Goal: Check status: Check status

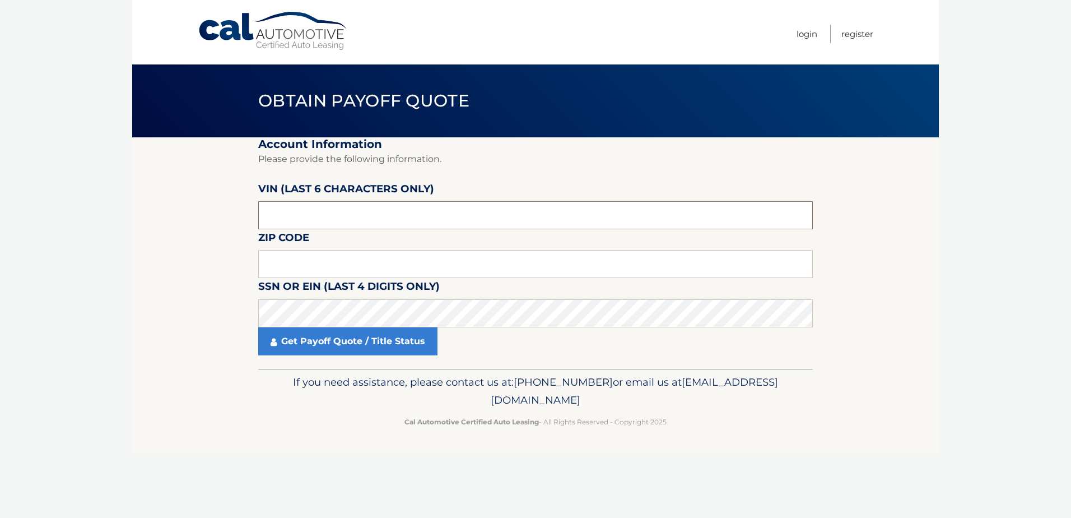
click at [377, 205] on input "text" at bounding box center [535, 215] width 555 height 28
click at [284, 211] on input "text" at bounding box center [535, 215] width 555 height 28
type input "447581"
click at [318, 255] on input "text" at bounding box center [535, 264] width 555 height 28
type input "16510"
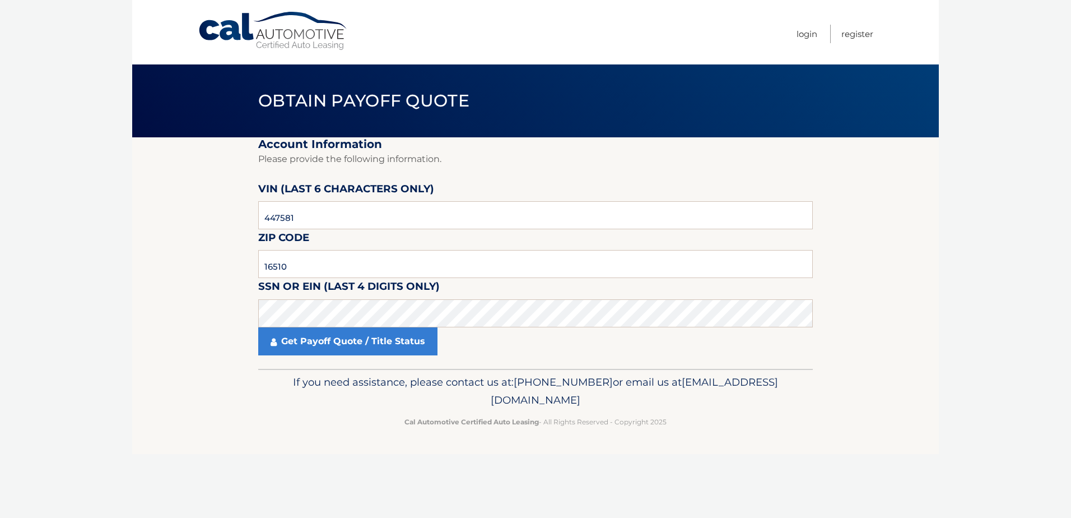
click at [339, 355] on fieldset "Account Information Please provide the following information. [PERSON_NAME] (la…" at bounding box center [535, 252] width 555 height 231
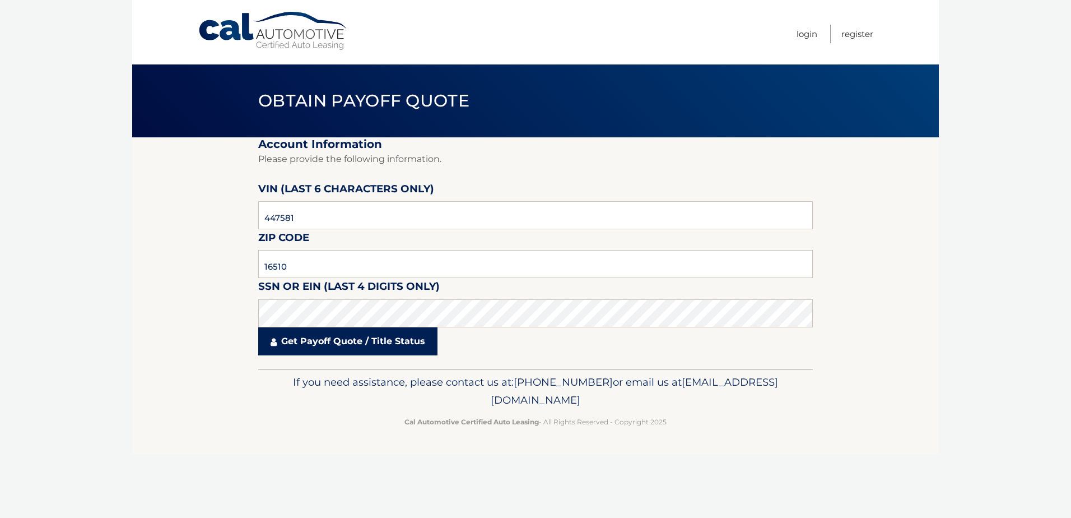
click at [354, 349] on link "Get Payoff Quote / Title Status" at bounding box center [347, 341] width 179 height 28
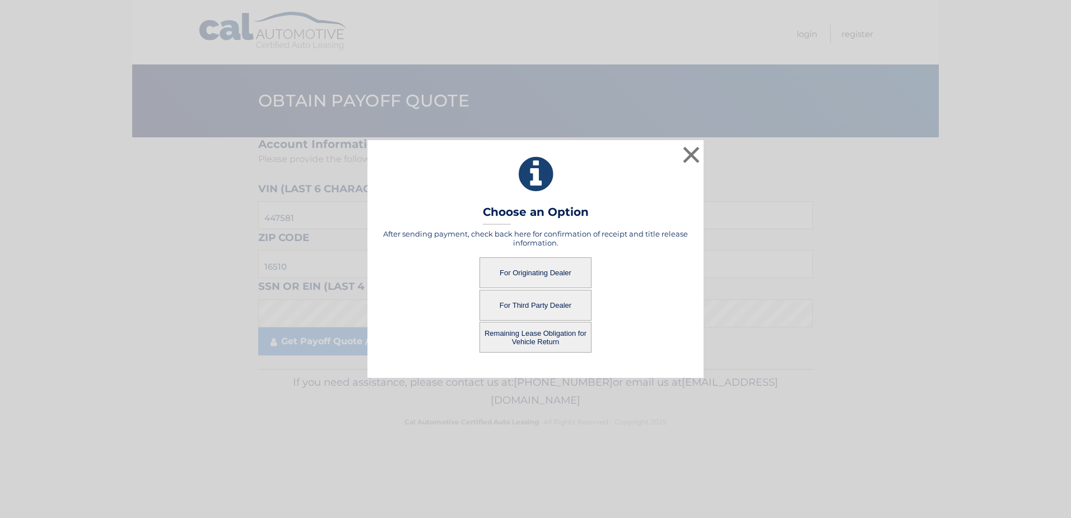
click at [559, 280] on button "For Originating Dealer" at bounding box center [536, 272] width 112 height 31
click at [538, 273] on button "For Originating Dealer" at bounding box center [536, 272] width 112 height 31
